Goal: Navigation & Orientation: Find specific page/section

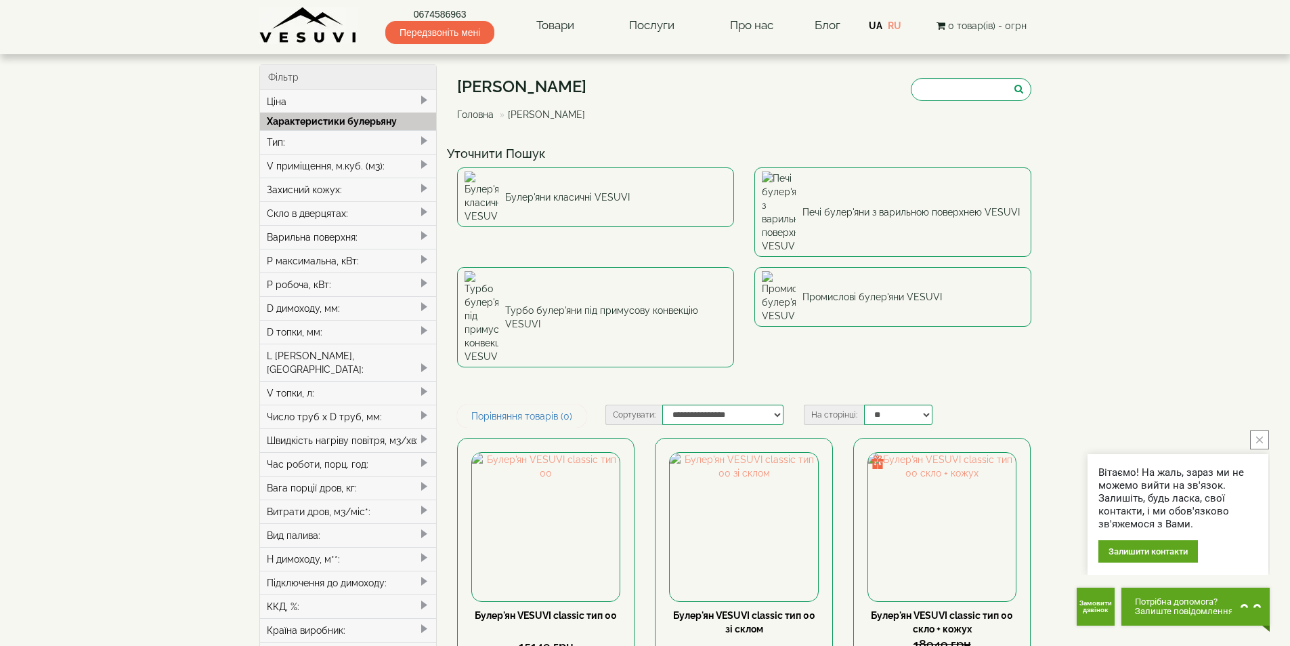
click at [293, 18] on img at bounding box center [308, 25] width 98 height 37
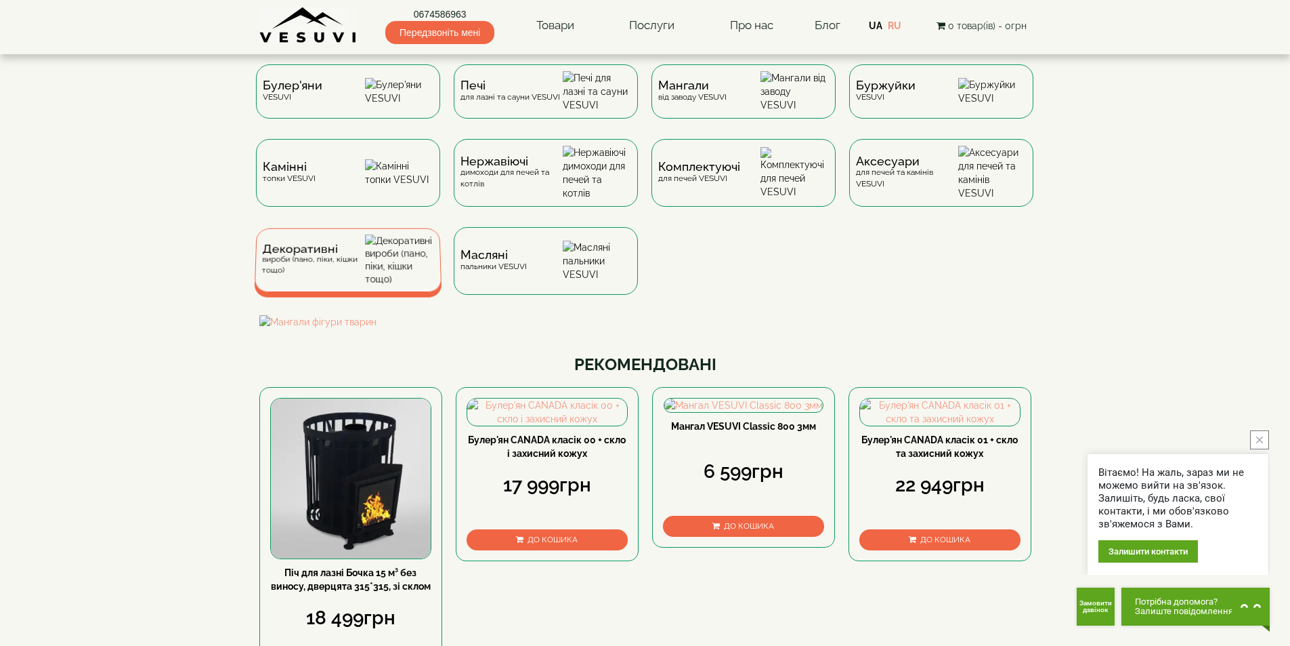
click at [356, 276] on div "Декоративні вироби (пано, піки, кішки тощо)" at bounding box center [313, 260] width 104 height 32
